Goal: Information Seeking & Learning: Learn about a topic

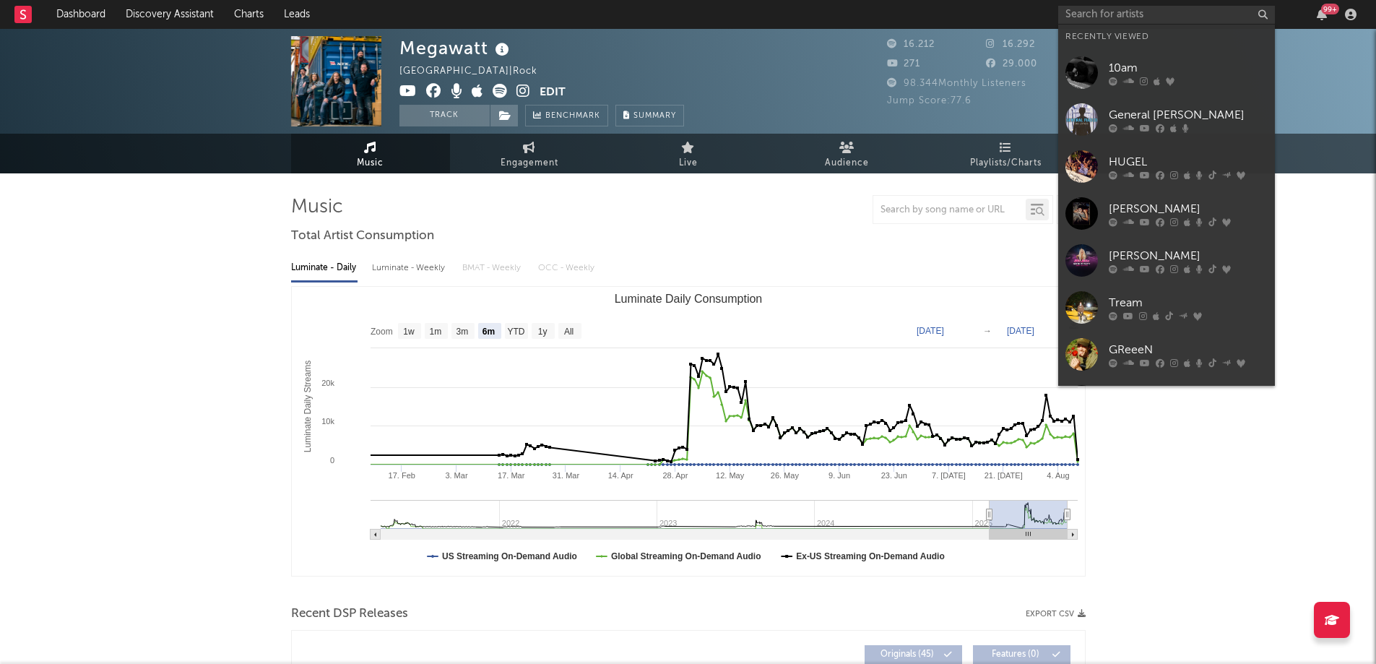
select select "6m"
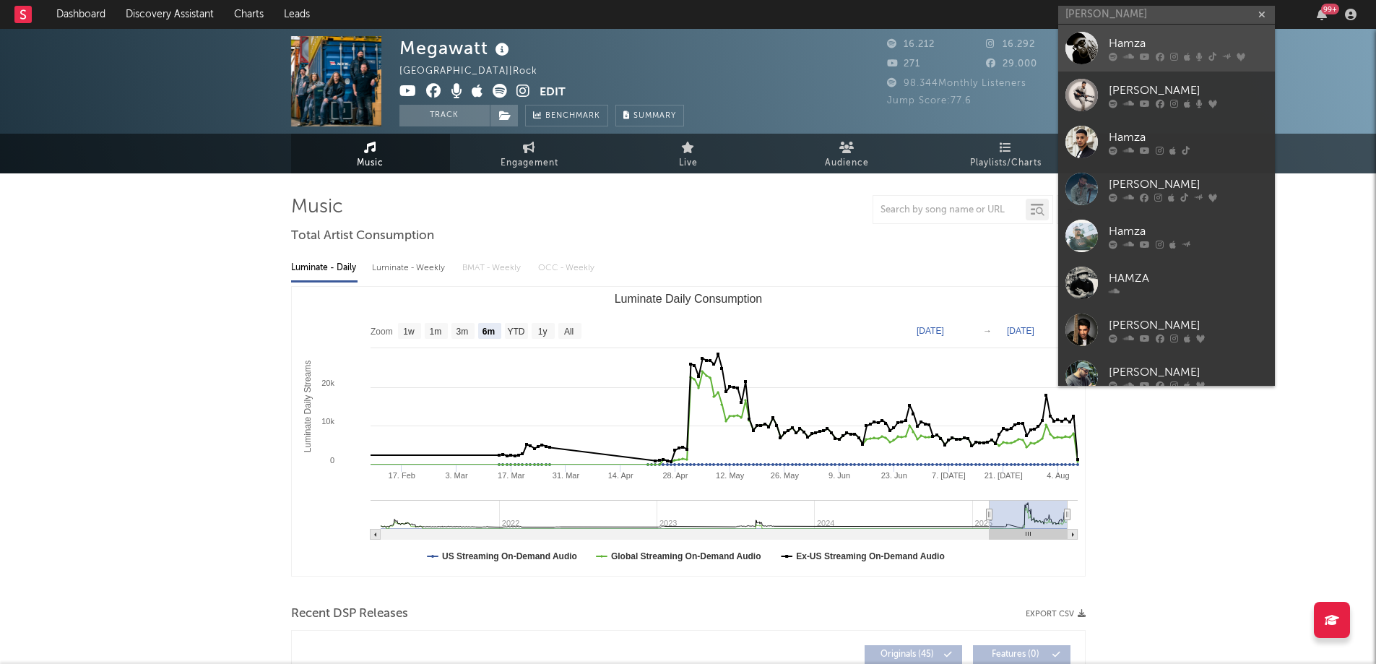
type input "[PERSON_NAME]"
click at [1145, 40] on div "Hamza" at bounding box center [1188, 43] width 159 height 17
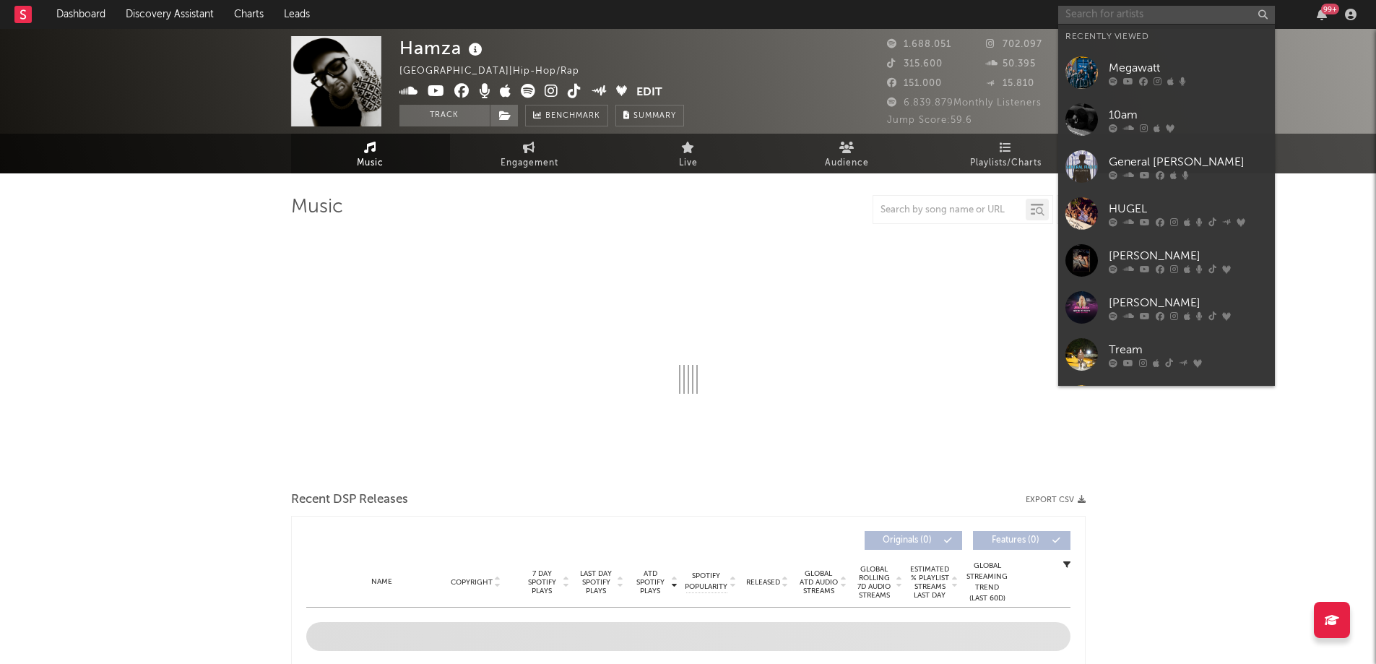
click at [1136, 13] on input "text" at bounding box center [1166, 15] width 217 height 18
select select "6m"
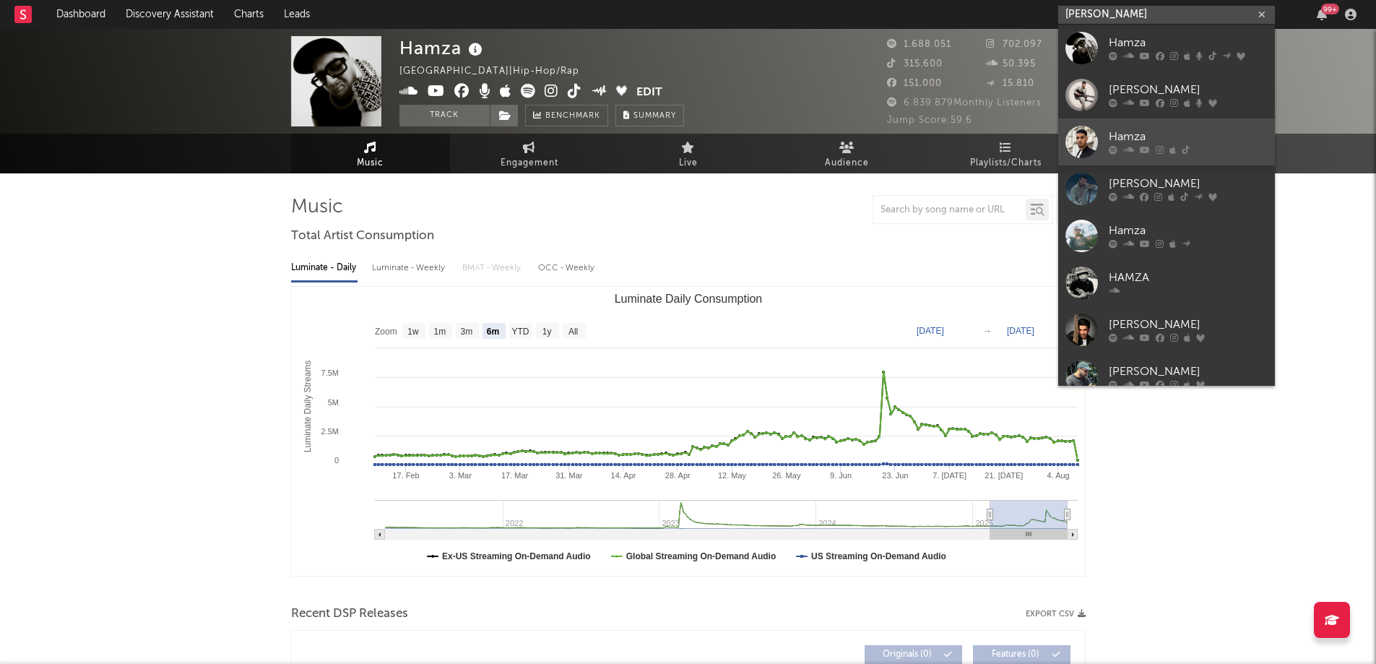
type input "[PERSON_NAME]"
click at [1173, 127] on link "Hamza" at bounding box center [1166, 141] width 217 height 47
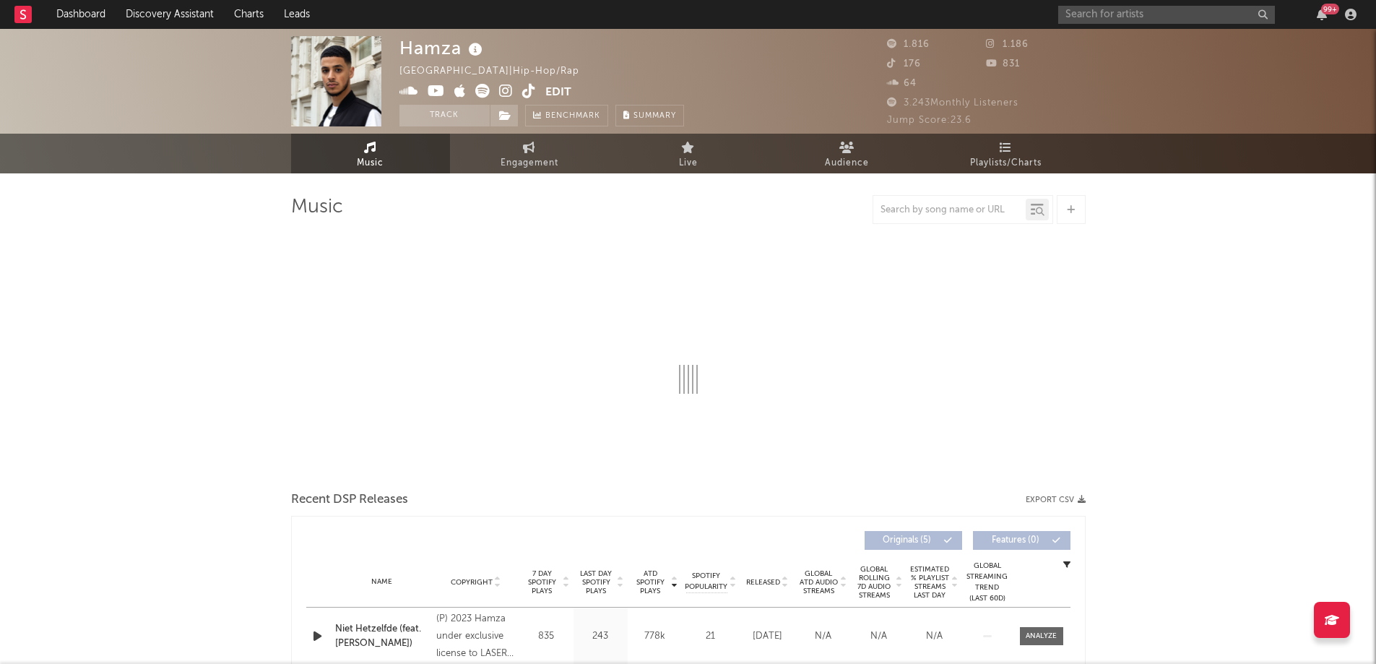
select select "6m"
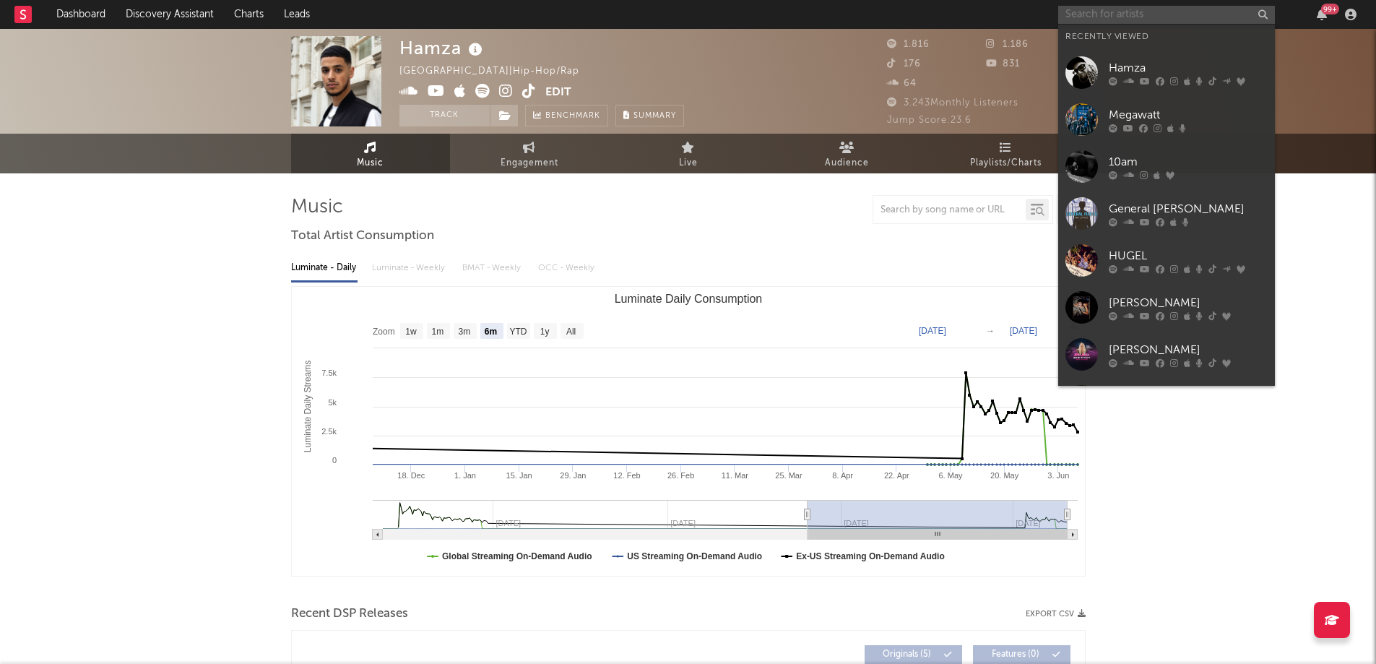
click at [1130, 8] on input "text" at bounding box center [1166, 15] width 217 height 18
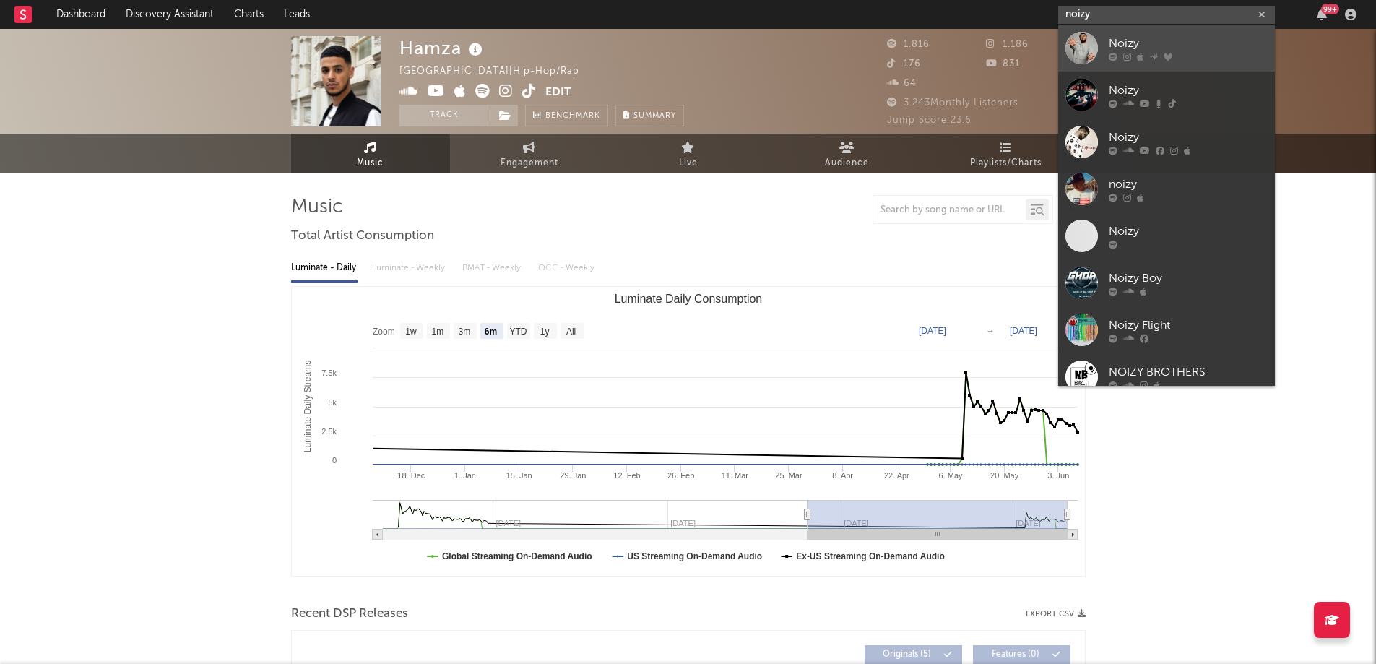
type input "noizy"
click at [1204, 43] on div "Noizy" at bounding box center [1188, 43] width 159 height 17
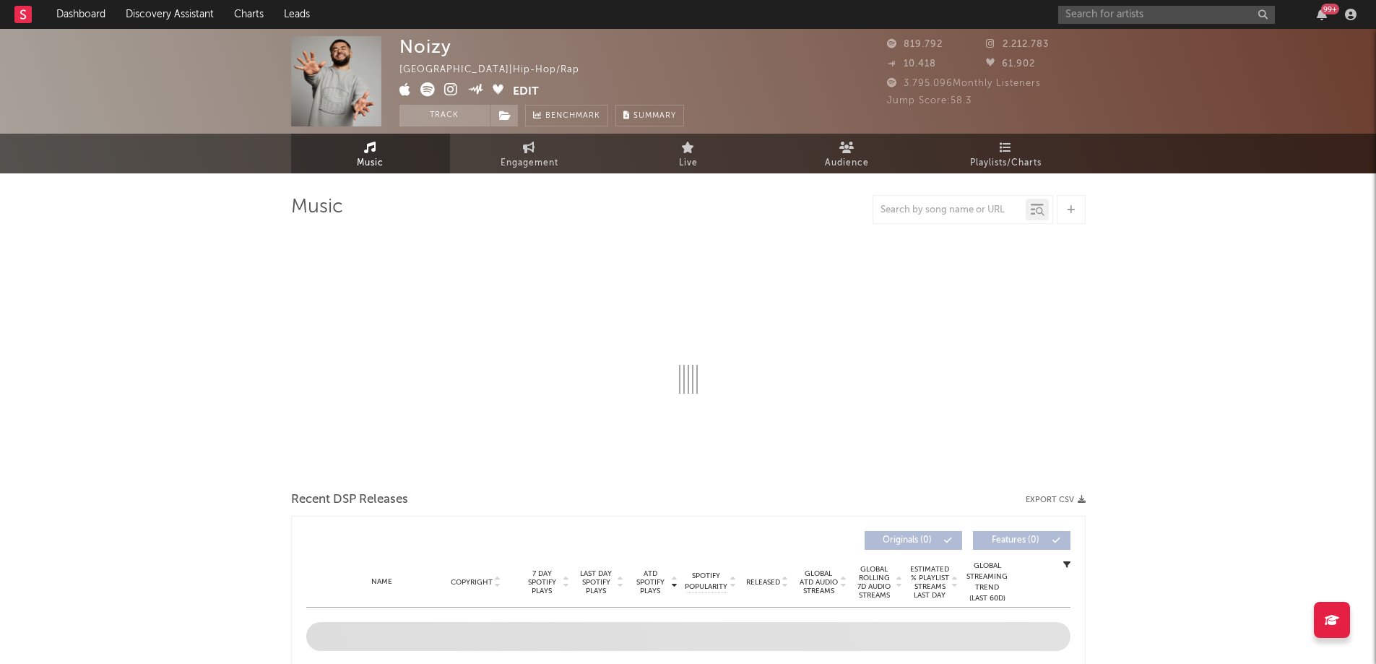
select select "6m"
